Goal: Information Seeking & Learning: Find contact information

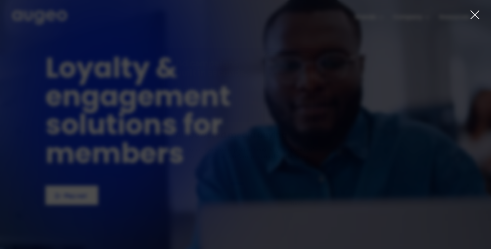
click at [471, 16] on icon at bounding box center [475, 15] width 10 height 10
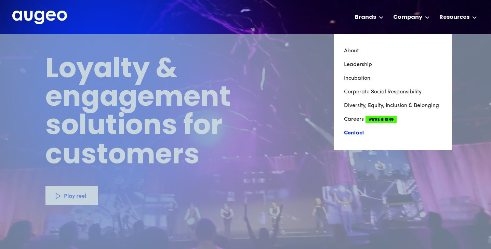
click at [363, 133] on link "Contact" at bounding box center [393, 133] width 98 height 14
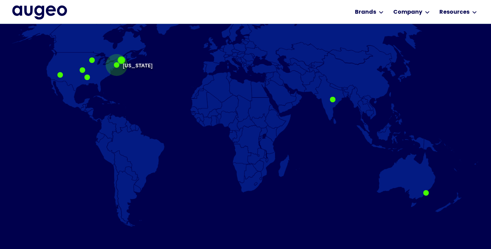
scroll to position [459, 0]
click at [124, 62] on div at bounding box center [121, 59] width 5 height 5
click at [92, 62] on div at bounding box center [91, 59] width 5 height 5
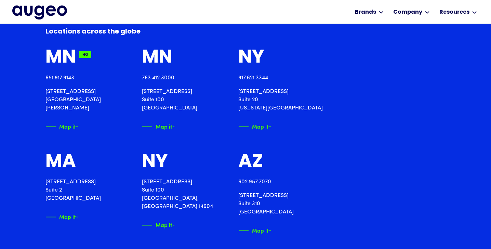
scroll to position [755, 0]
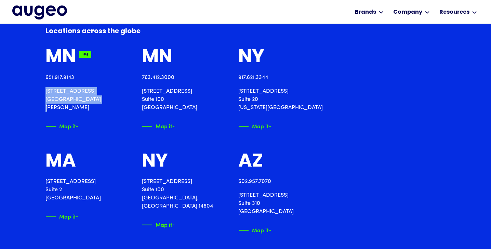
drag, startPoint x: 94, startPoint y: 98, endPoint x: 38, endPoint y: 92, distance: 55.7
click at [38, 92] on div "Locations across the [GEOGRAPHIC_DATA] 651.917.9143 [STREET_ADDRESS][PERSON_NAM…" at bounding box center [245, 232] width 491 height 498
copy p "[STREET_ADDRESS][PERSON_NAME]"
